Goal: Information Seeking & Learning: Learn about a topic

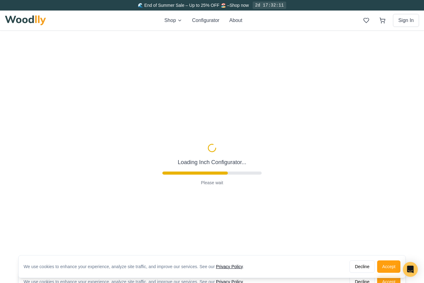
type input "56"
type input "2"
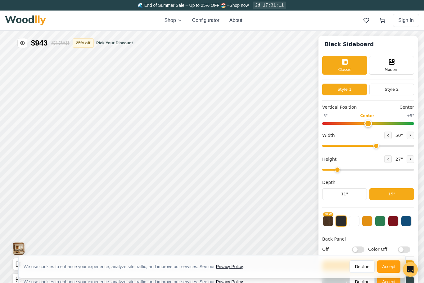
type input "50"
type input "6"
click at [286, 102] on icon at bounding box center [286, 104] width 8 height 8
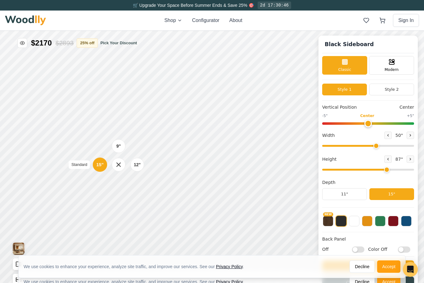
click at [376, 57] on div "15"" at bounding box center [373, 56] width 7 height 7
click at [87, 164] on div "15"" at bounding box center [86, 164] width 7 height 7
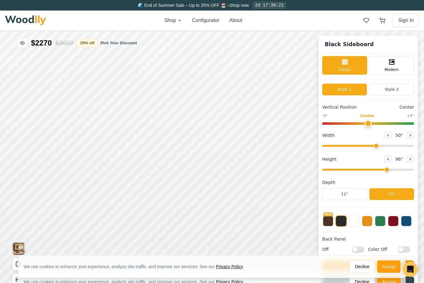
click at [300, 105] on div "Single Door" at bounding box center [294, 107] width 14 height 14
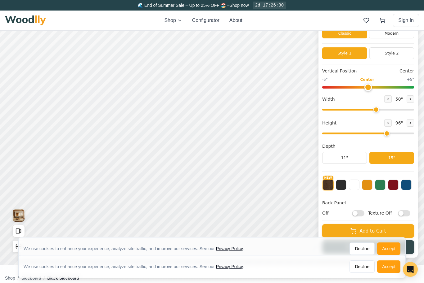
scroll to position [32, 0]
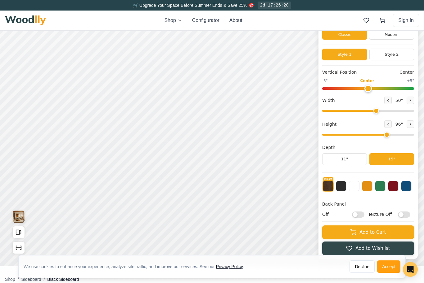
click at [391, 269] on button "Accept" at bounding box center [388, 267] width 23 height 12
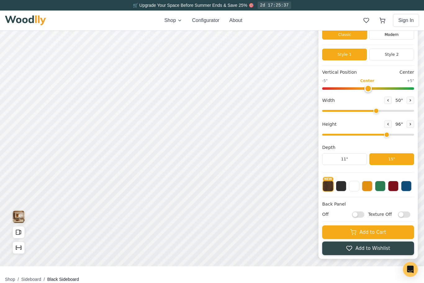
click at [388, 240] on input "Texture Off" at bounding box center [391, 237] width 12 height 6
checkbox input "false"
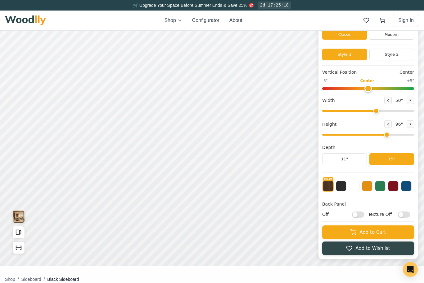
checkbox input "true"
checkbox input "false"
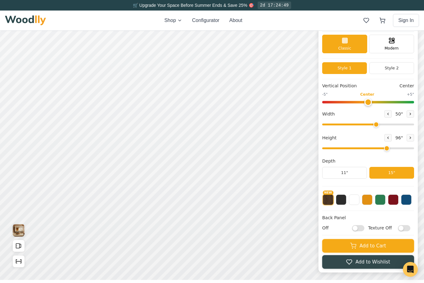
scroll to position [0, 0]
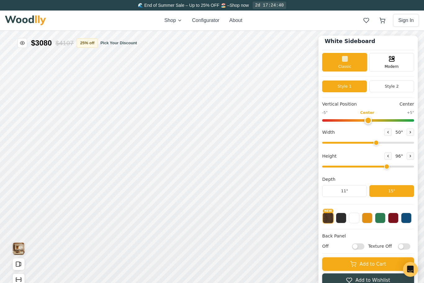
checkbox input "true"
checkbox input "false"
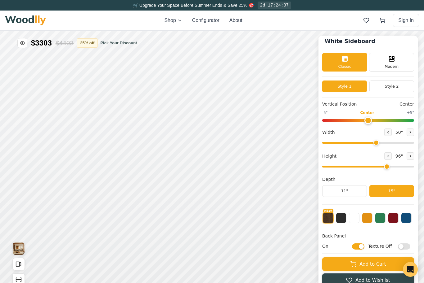
checkbox input "false"
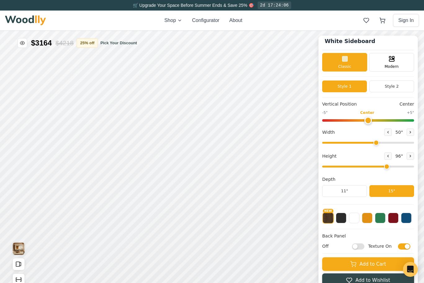
checkbox input "false"
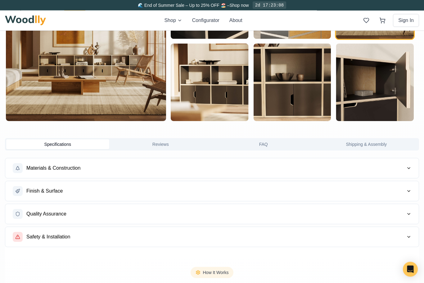
scroll to position [402, 0]
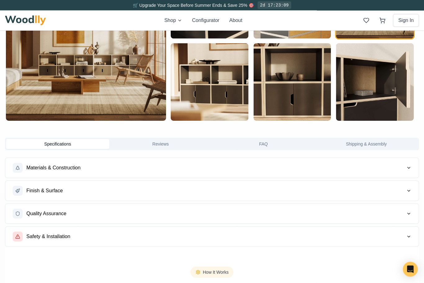
click at [407, 171] on button "Materials & Construction" at bounding box center [211, 168] width 413 height 20
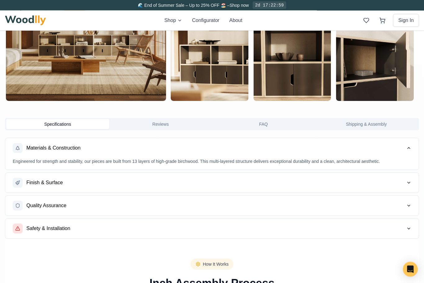
scroll to position [422, 0]
click at [409, 183] on icon "button" at bounding box center [408, 182] width 2 height 1
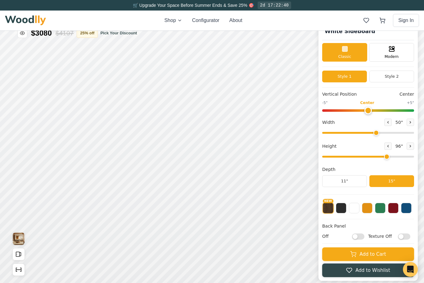
scroll to position [9, 0]
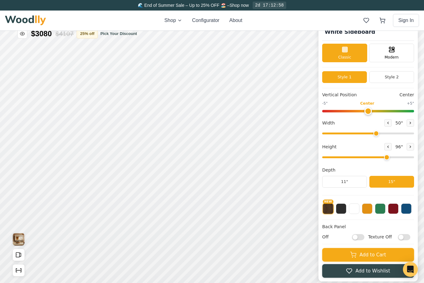
click at [321, 154] on button "Open All Doors and Drawers" at bounding box center [317, 154] width 12 height 12
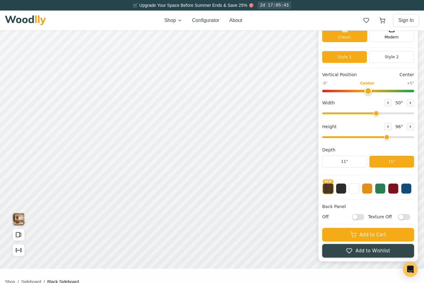
scroll to position [30, 0]
